Goal: Entertainment & Leisure: Consume media (video, audio)

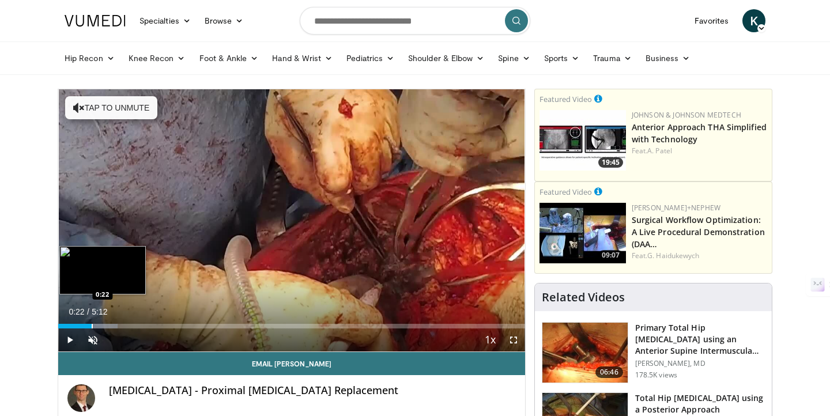
click at [92, 326] on div "Progress Bar" at bounding box center [92, 326] width 1 height 5
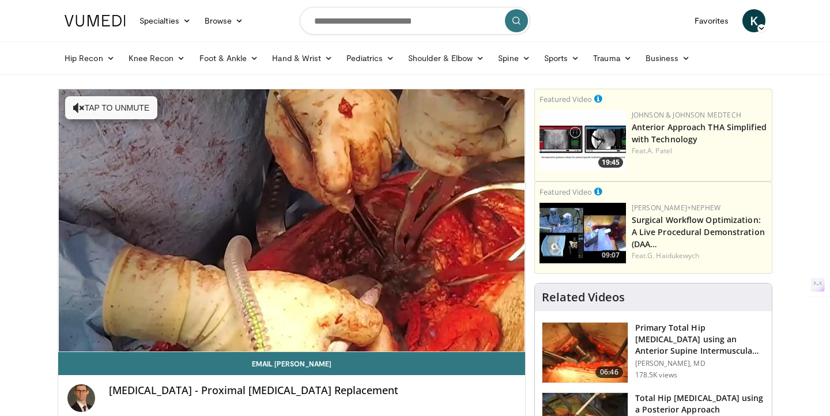
click at [111, 328] on div "10 seconds Tap to unmute" at bounding box center [291, 220] width 467 height 262
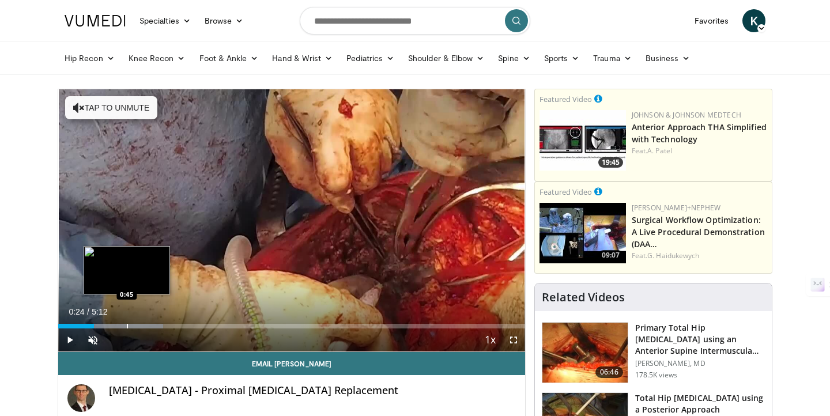
click at [127, 325] on div "Progress Bar" at bounding box center [127, 326] width 1 height 5
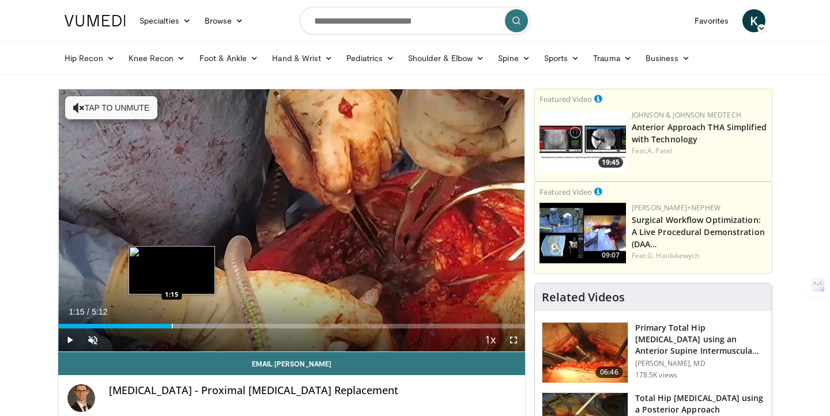
click at [171, 322] on div "Loaded : 34.95% 1:15 1:15" at bounding box center [291, 323] width 467 height 11
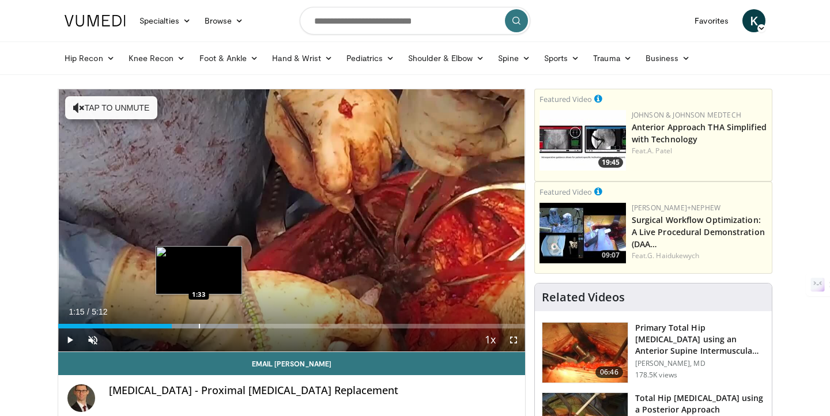
click at [200, 324] on div "Progress Bar" at bounding box center [199, 326] width 1 height 5
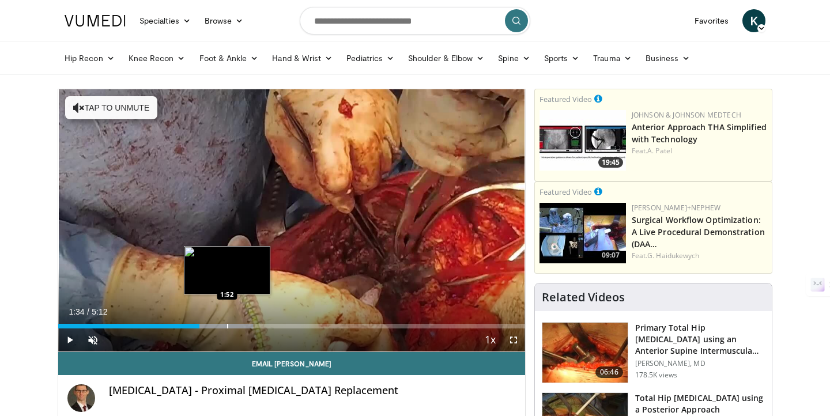
click at [227, 325] on div "Progress Bar" at bounding box center [227, 326] width 1 height 5
click at [256, 321] on div "Loaded : 48.12% 1:52 2:06" at bounding box center [291, 323] width 467 height 11
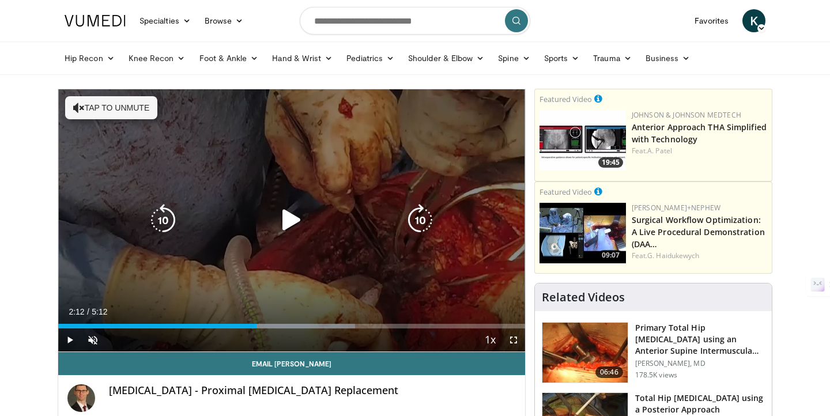
click at [298, 222] on icon "Video Player" at bounding box center [292, 220] width 32 height 32
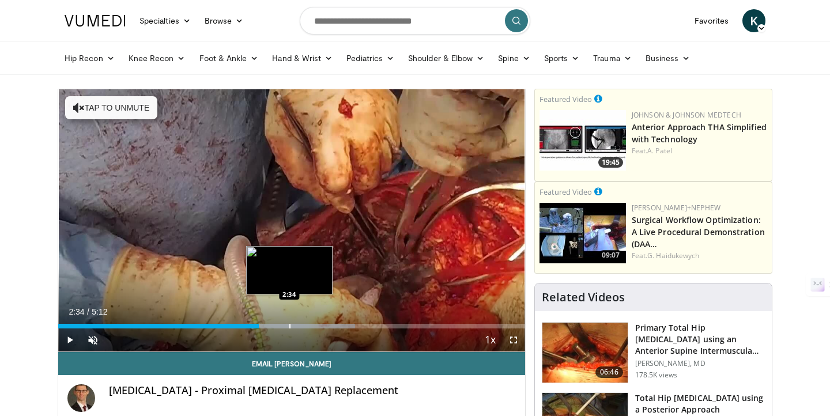
click at [289, 321] on div "Loaded : 63.56% 2:34 2:34" at bounding box center [291, 323] width 467 height 11
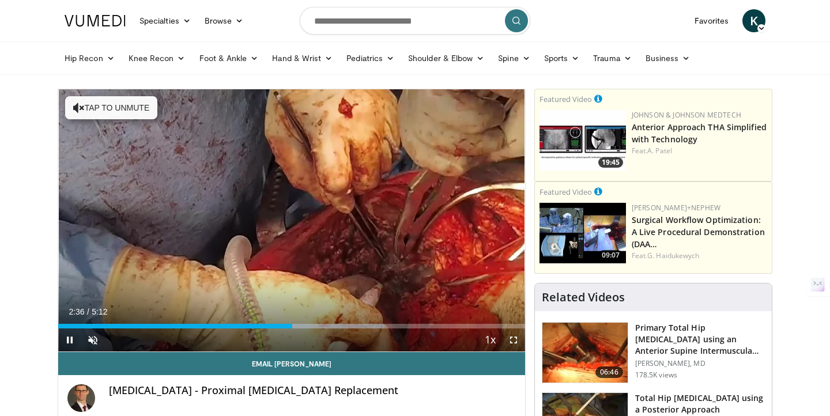
click at [336, 331] on div "Current Time 2:36 / Duration 5:12 Pause Skip Backward Skip Forward Unmute 0% Lo…" at bounding box center [291, 340] width 467 height 23
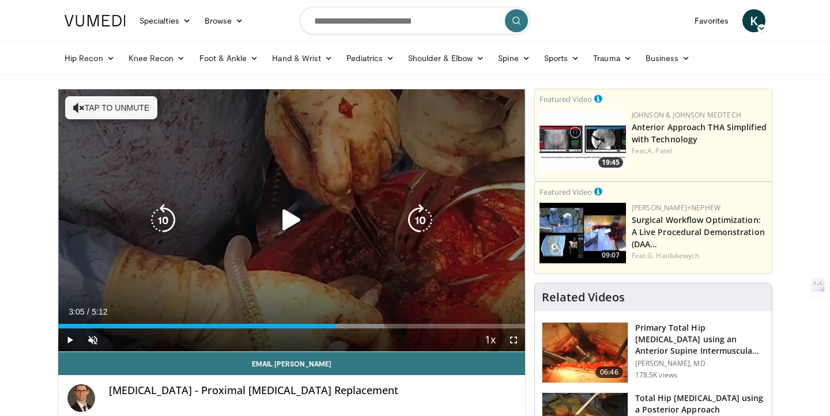
click at [336, 325] on div "Progress Bar" at bounding box center [316, 326] width 138 height 5
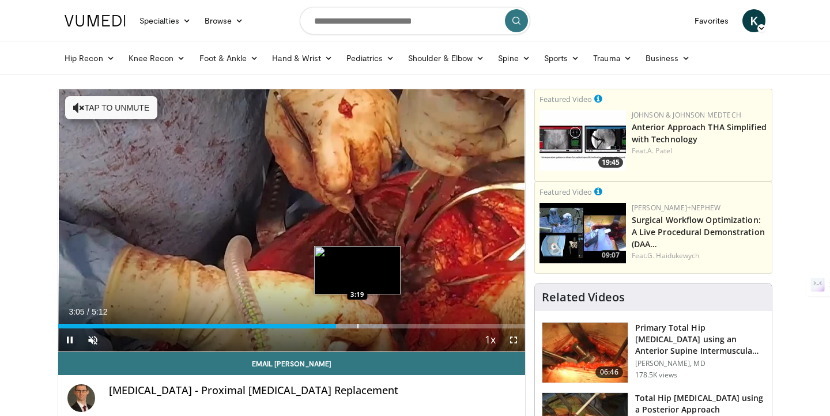
click at [359, 326] on div "Progress Bar" at bounding box center [358, 326] width 1 height 5
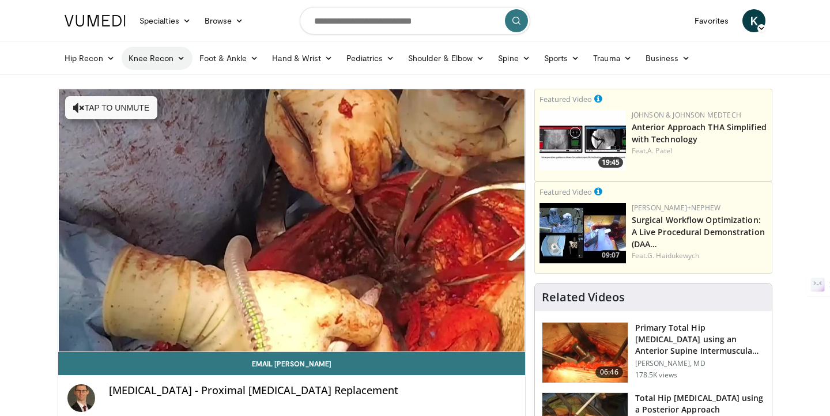
click at [181, 62] on icon at bounding box center [181, 58] width 8 height 8
